Goal: Information Seeking & Learning: Learn about a topic

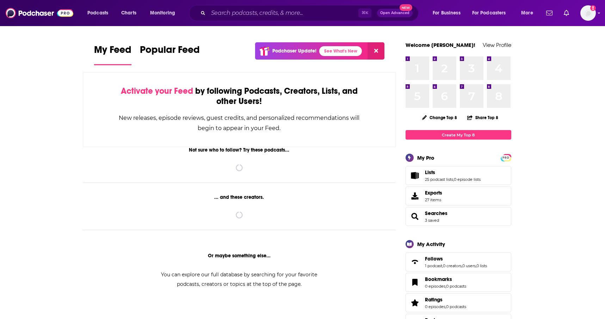
click at [325, 11] on input "Search podcasts, credits, & more..." at bounding box center [283, 12] width 150 height 11
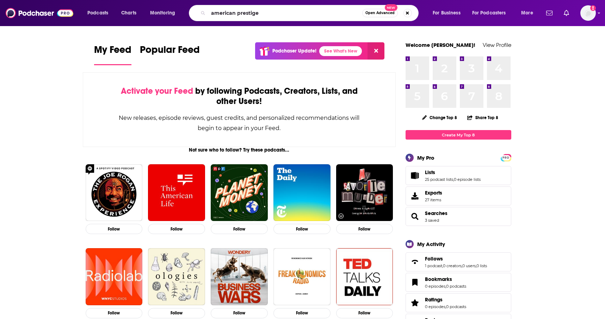
type input "american prestige"
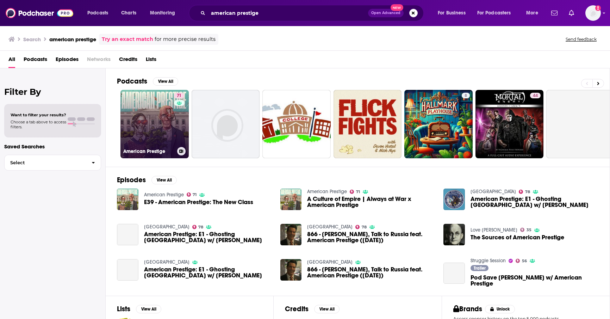
click at [162, 127] on link "71 American Prestige" at bounding box center [155, 124] width 68 height 68
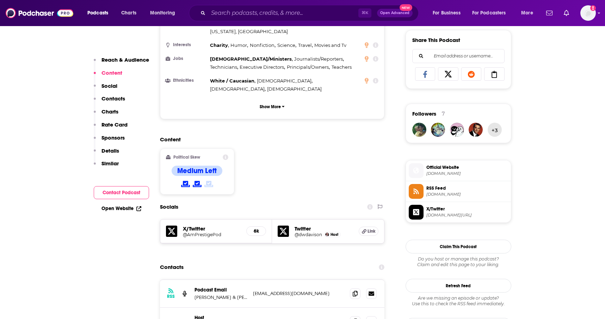
scroll to position [456, 0]
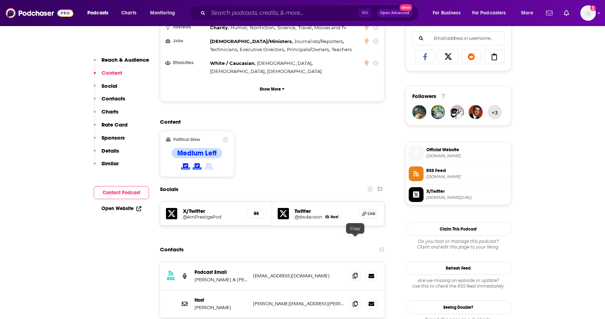
click at [356, 273] on icon at bounding box center [355, 276] width 5 height 6
click at [356, 298] on span at bounding box center [355, 303] width 11 height 11
